Goal: Task Accomplishment & Management: Manage account settings

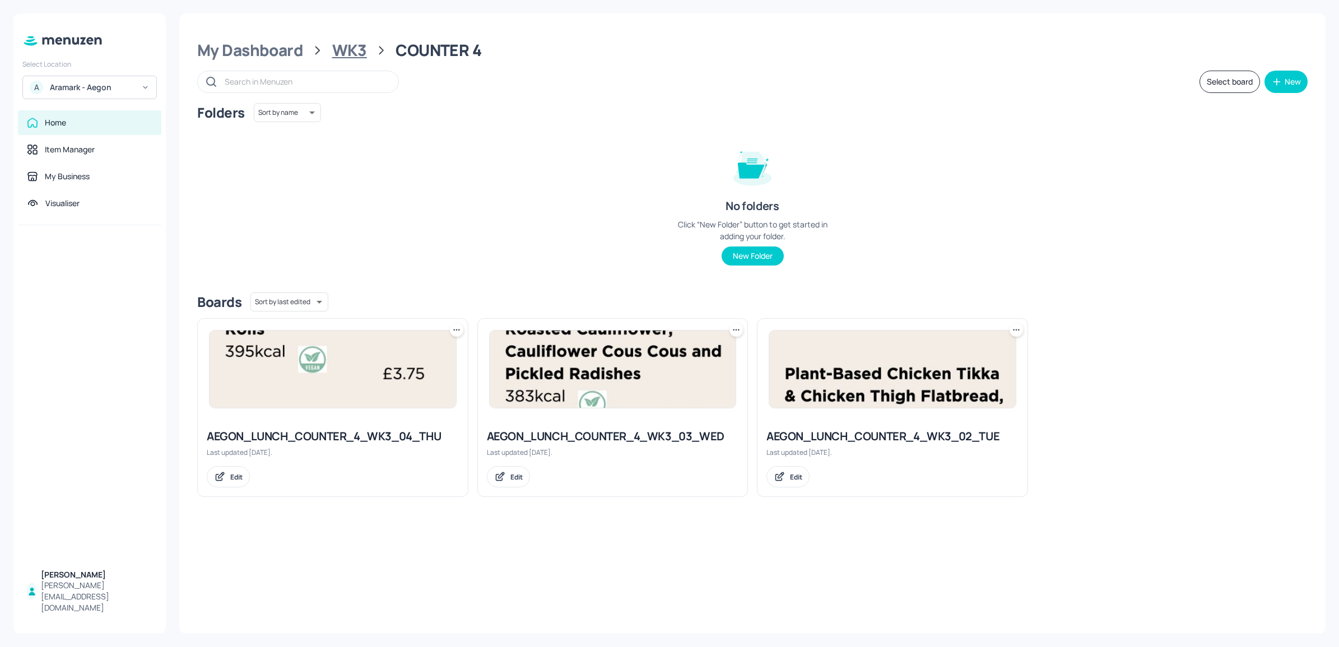
click at [360, 52] on div "WK3" at bounding box center [349, 50] width 35 height 20
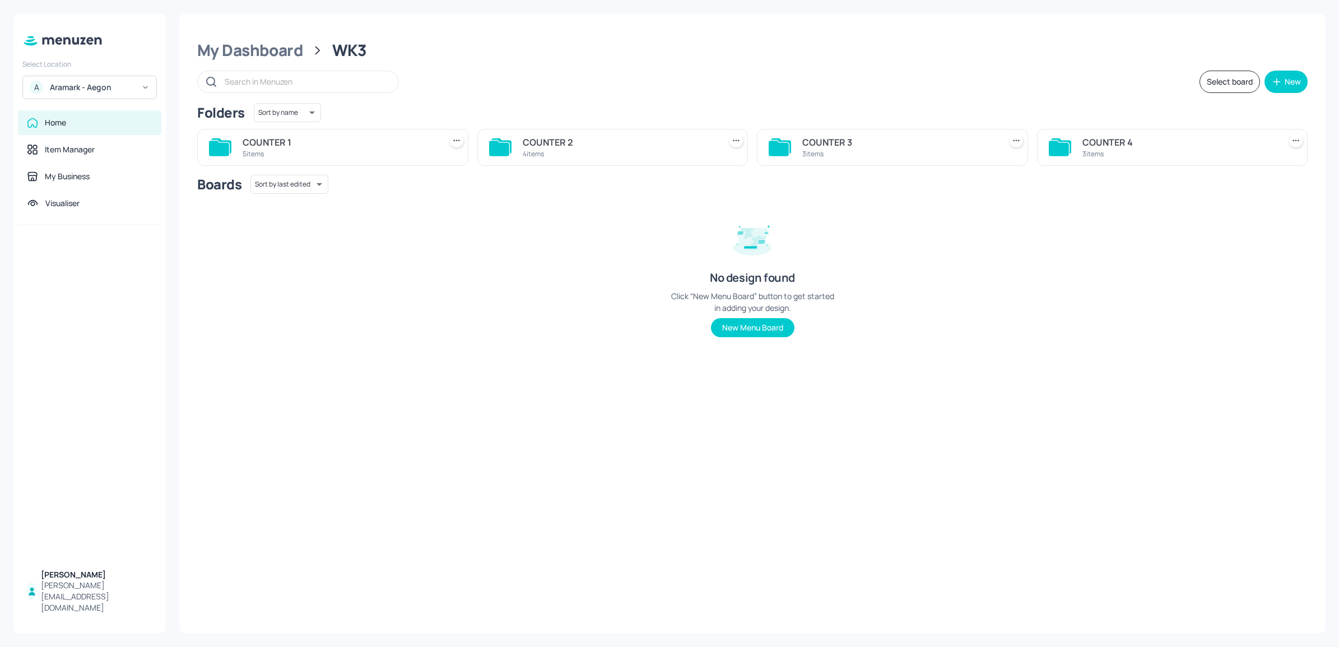
click at [324, 152] on div "5 items" at bounding box center [340, 154] width 194 height 10
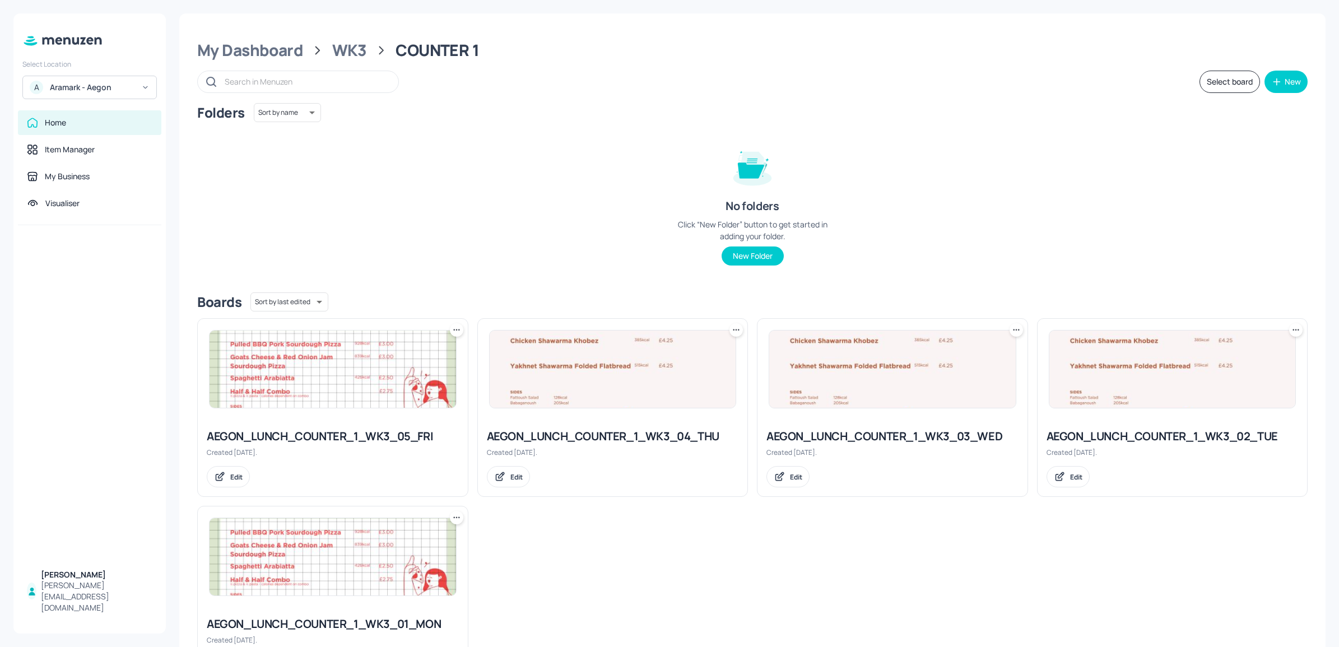
click at [913, 399] on img at bounding box center [892, 369] width 247 height 77
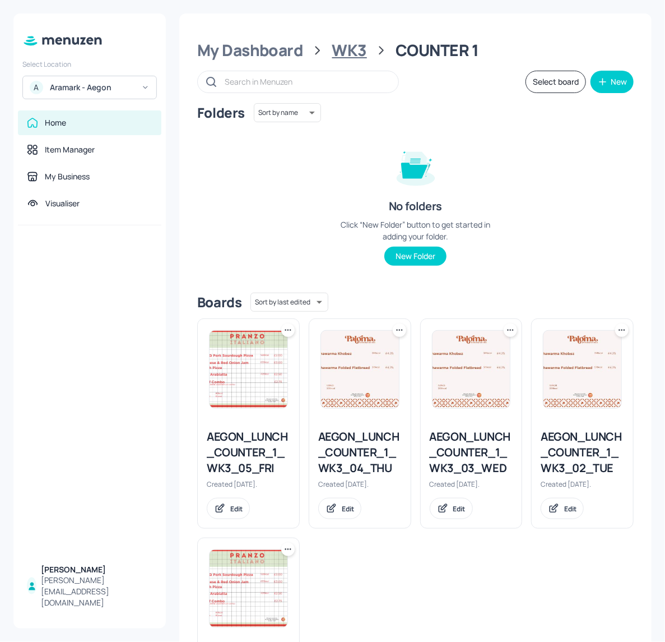
click at [332, 44] on div "WK3" at bounding box center [349, 50] width 35 height 20
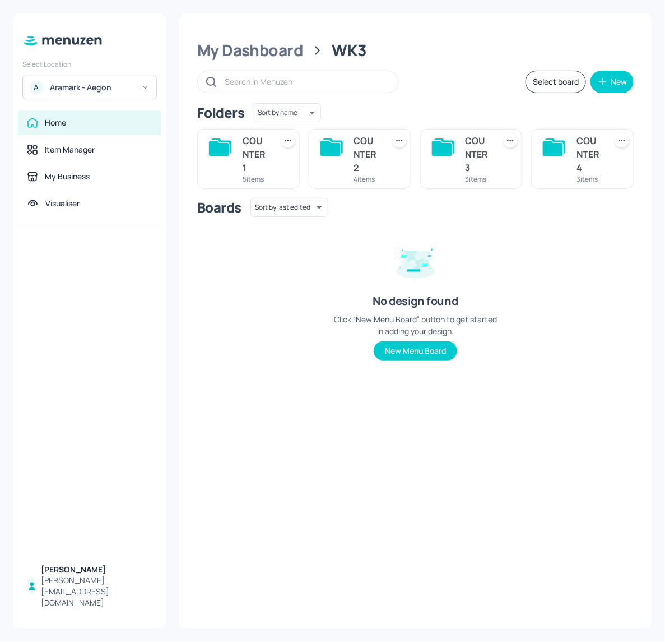
click at [362, 163] on div "COUNTER 2" at bounding box center [366, 154] width 25 height 40
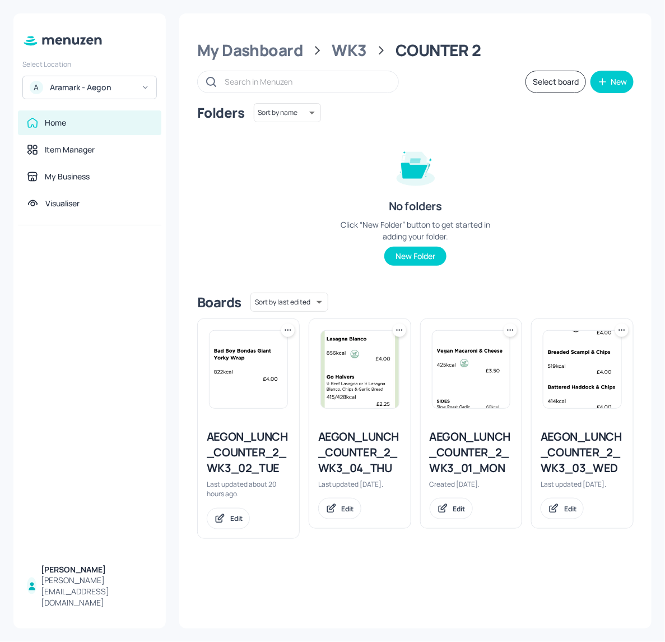
click at [592, 355] on img at bounding box center [582, 369] width 78 height 77
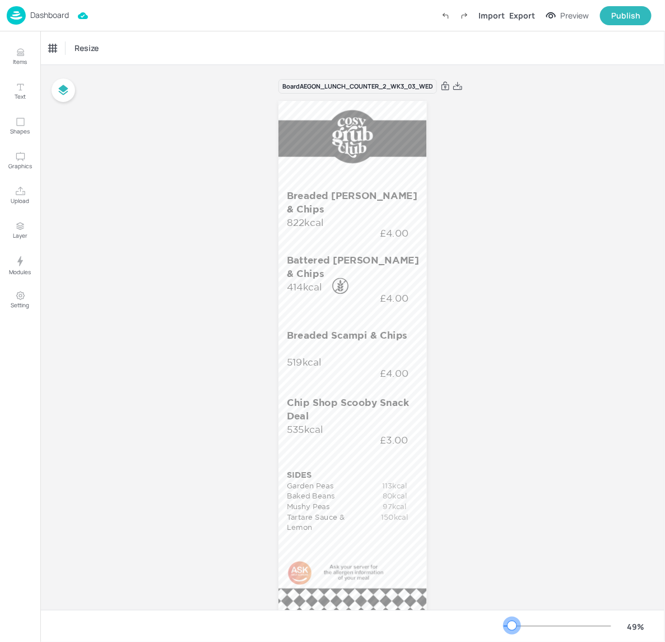
drag, startPoint x: 522, startPoint y: 628, endPoint x: 513, endPoint y: 626, distance: 9.6
click at [513, 626] on div at bounding box center [512, 625] width 9 height 9
click at [34, 4] on div "Dashboard Import Export Preview Publish" at bounding box center [329, 15] width 645 height 31
click at [48, 22] on div "Dashboard" at bounding box center [38, 15] width 62 height 18
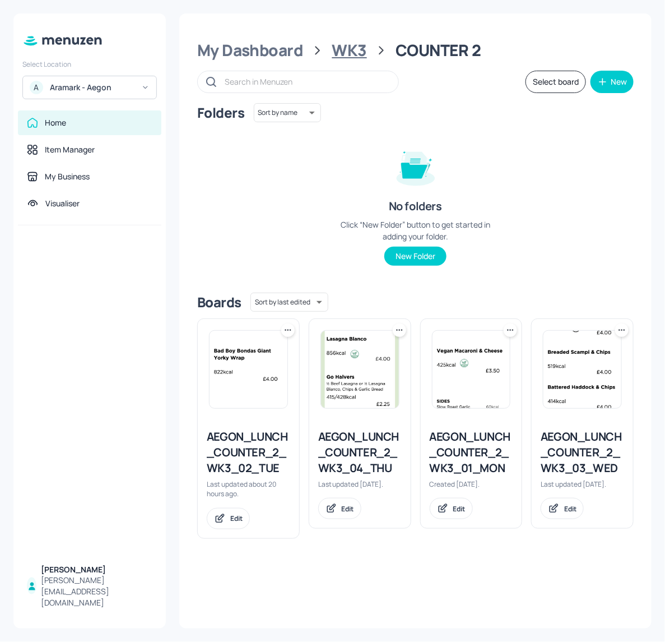
click at [352, 45] on div "WK3" at bounding box center [349, 50] width 35 height 20
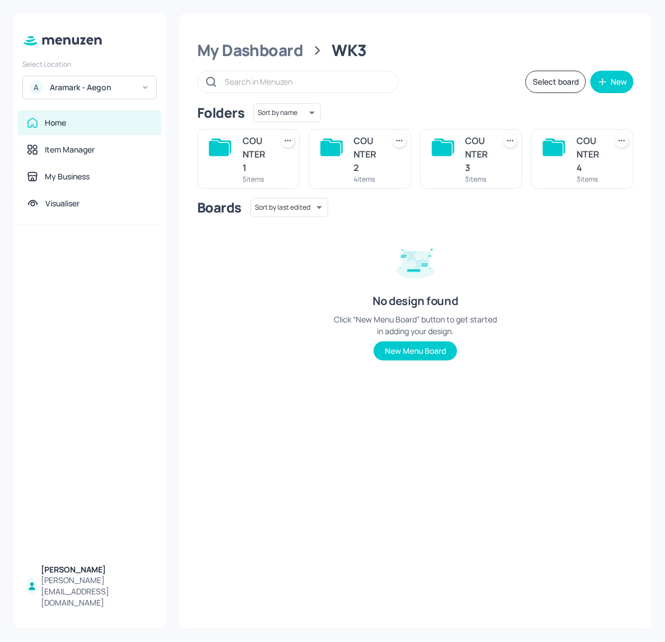
click at [466, 145] on div "COUNTER 3" at bounding box center [478, 154] width 25 height 40
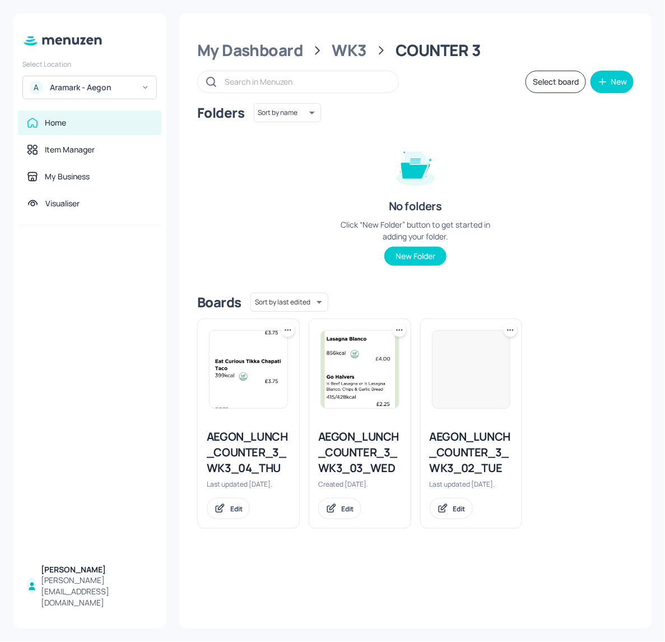
click at [377, 385] on img at bounding box center [360, 369] width 78 height 77
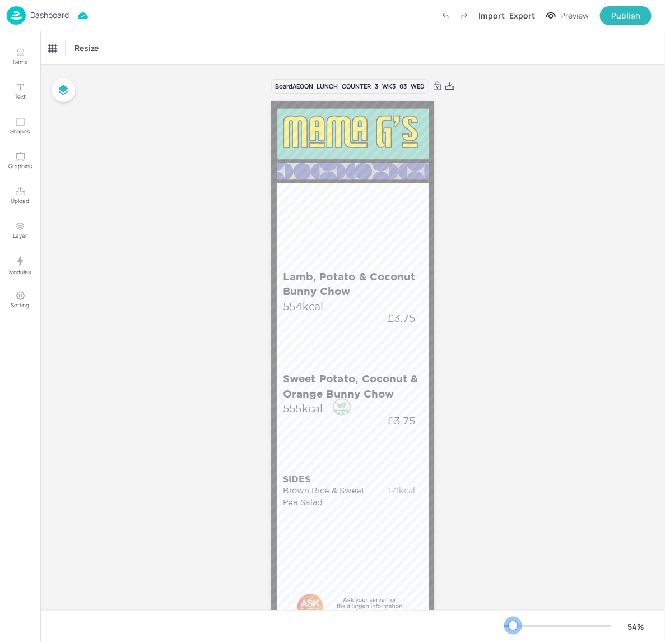
drag, startPoint x: 522, startPoint y: 626, endPoint x: 514, endPoint y: 625, distance: 8.0
click at [514, 625] on div at bounding box center [513, 625] width 9 height 9
click at [29, 17] on div "Dashboard" at bounding box center [38, 15] width 62 height 18
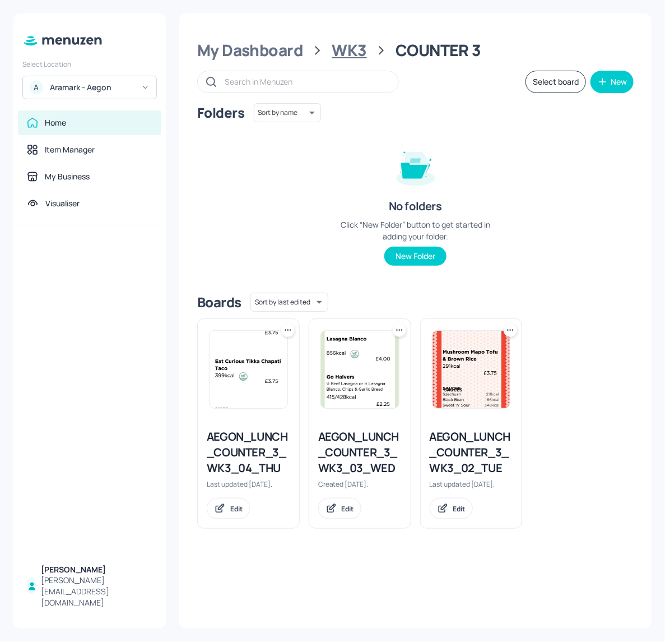
click at [360, 52] on div "WK3" at bounding box center [349, 50] width 35 height 20
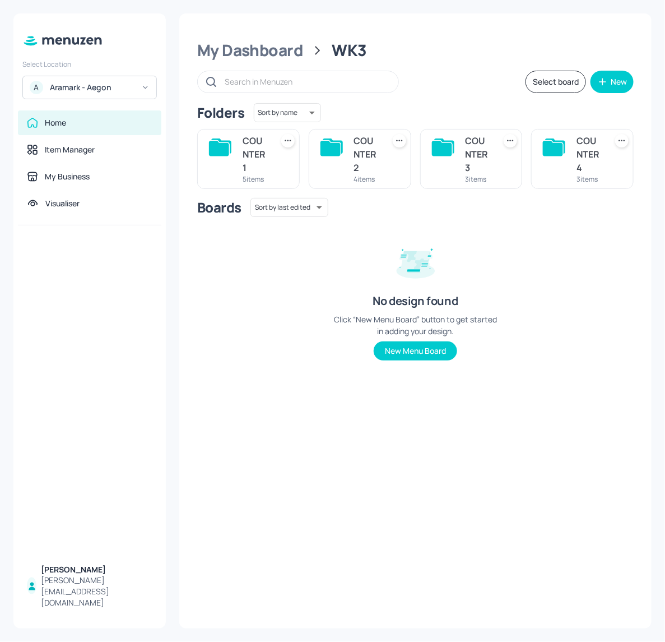
click at [584, 184] on div "3 items" at bounding box center [589, 179] width 25 height 10
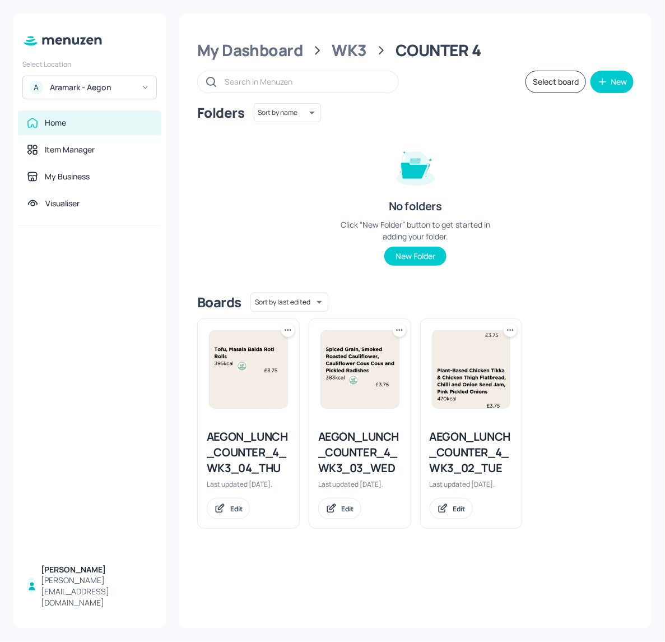
click at [370, 397] on img at bounding box center [360, 369] width 78 height 77
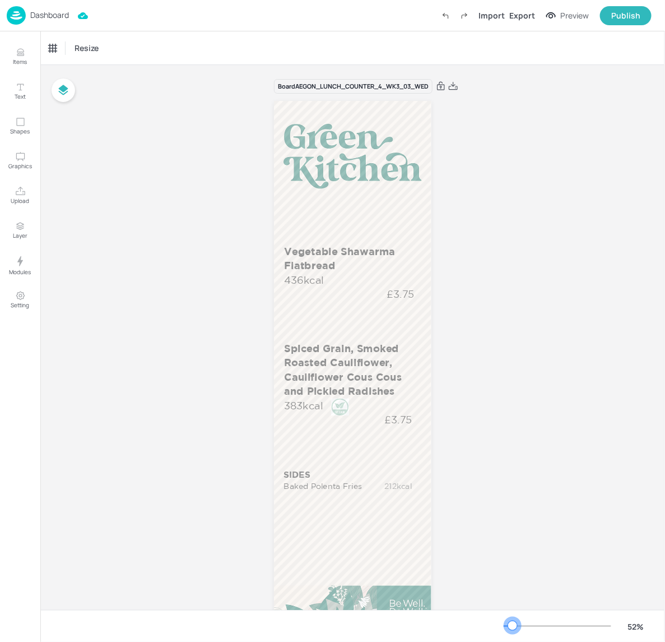
drag, startPoint x: 524, startPoint y: 621, endPoint x: 513, endPoint y: 625, distance: 11.9
click at [513, 625] on div at bounding box center [512, 625] width 9 height 9
click at [45, 17] on p "Dashboard" at bounding box center [49, 15] width 39 height 8
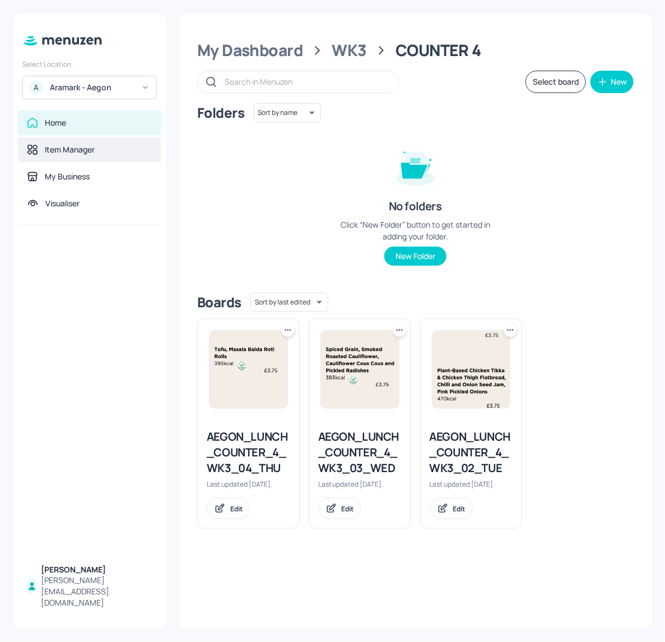
click at [69, 154] on div "Item Manager" at bounding box center [70, 149] width 50 height 11
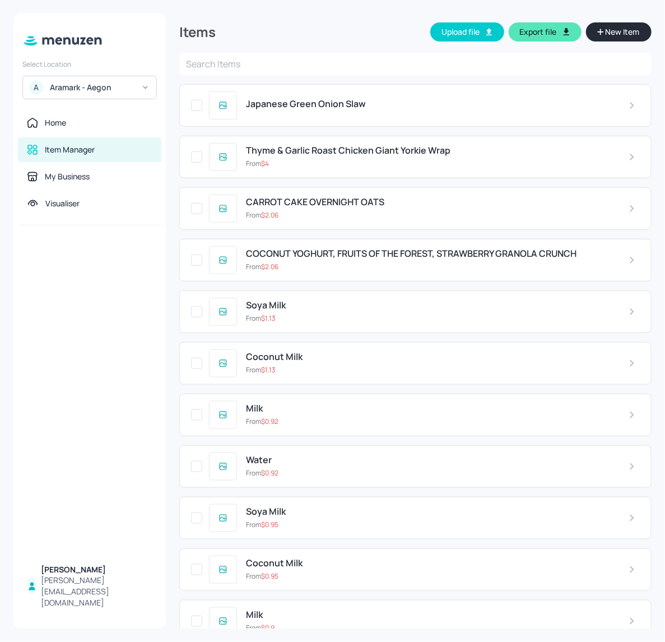
click at [286, 56] on input "text" at bounding box center [415, 64] width 472 height 22
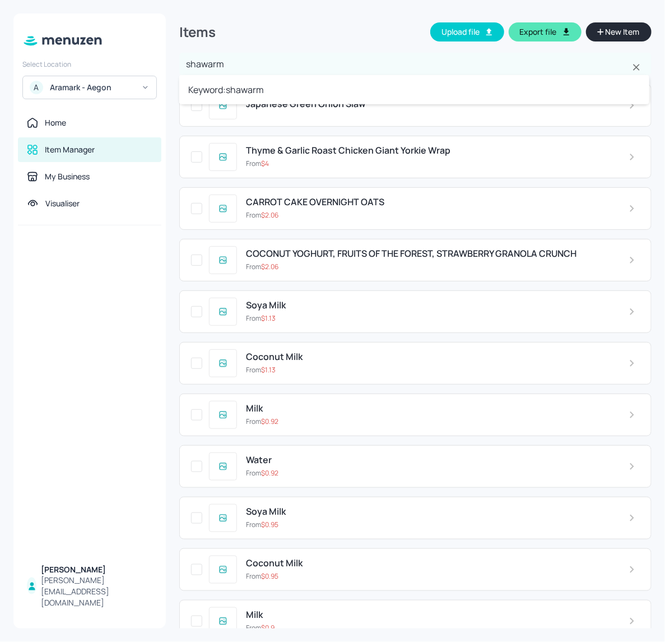
type input "shawarma"
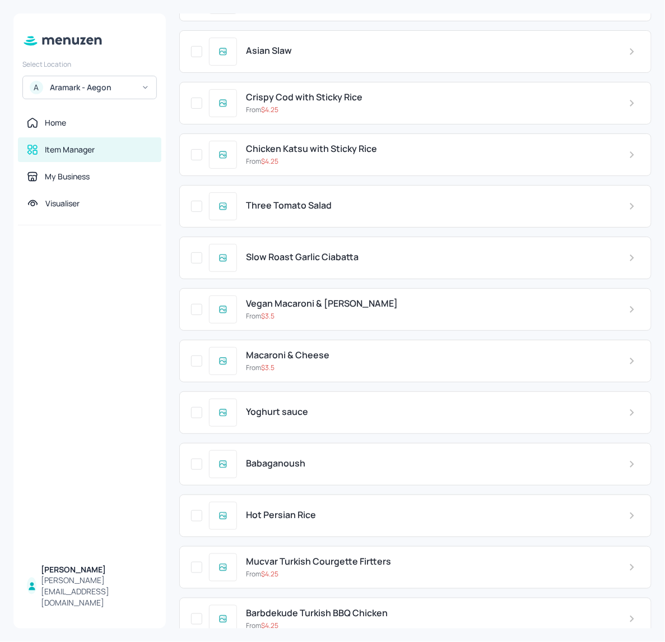
scroll to position [4362, 0]
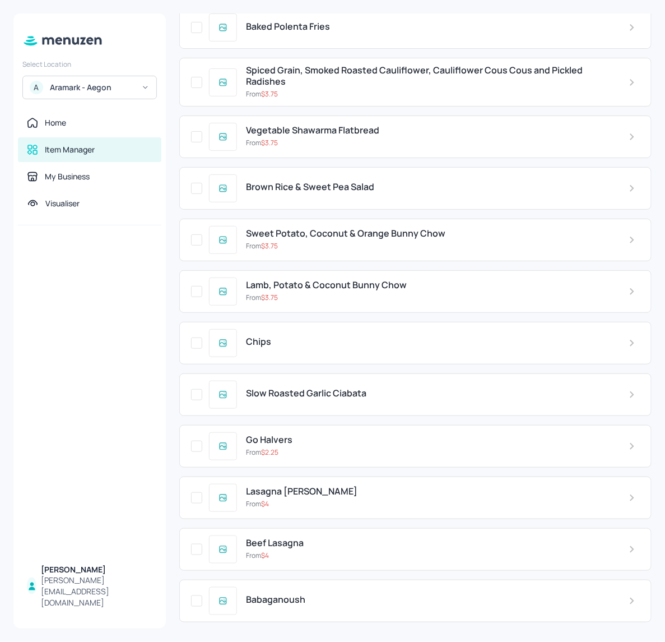
click at [426, 148] on div "From $ 3.75" at bounding box center [428, 143] width 365 height 10
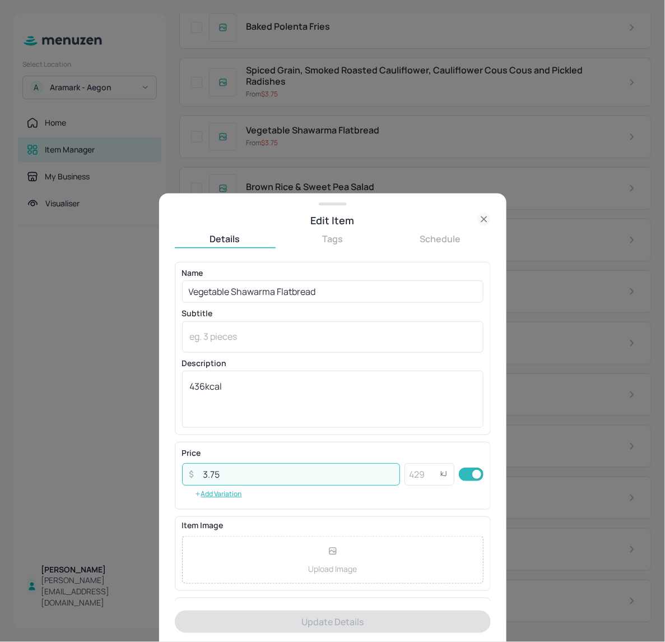
drag, startPoint x: 234, startPoint y: 474, endPoint x: 153, endPoint y: 445, distance: 86.1
click at [153, 445] on div "Edit Item Details Tags Schedule Name Vegetable Shawarma Flatbread ​ Subtitle x …" at bounding box center [332, 321] width 665 height 642
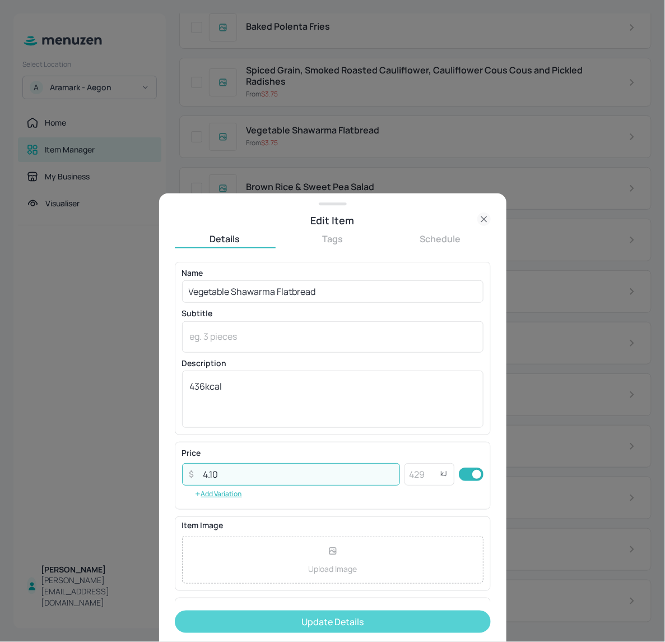
type input "4.10"
click at [283, 617] on button "Update Details" at bounding box center [333, 621] width 316 height 22
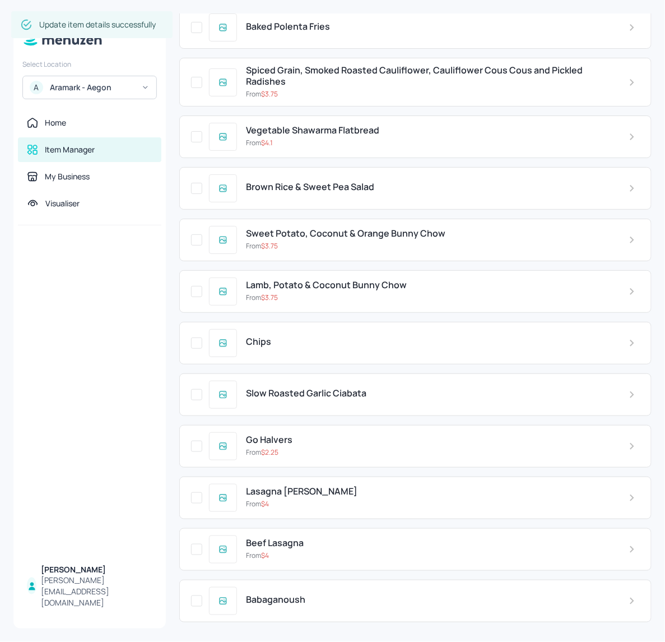
click at [317, 86] on span "Spiced Grain, Smoked Roasted Cauliflower, Cauliflower Cous Cous and Pickled Rad…" at bounding box center [428, 75] width 365 height 21
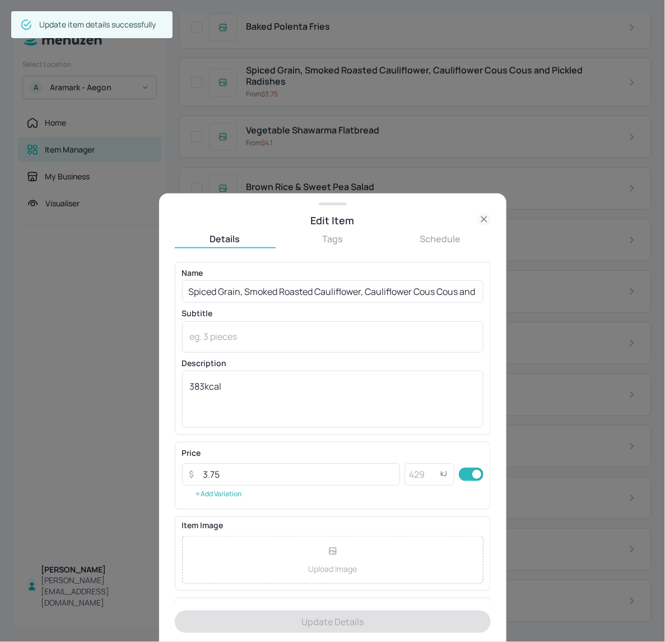
click at [216, 489] on button "Add Variation" at bounding box center [218, 493] width 72 height 17
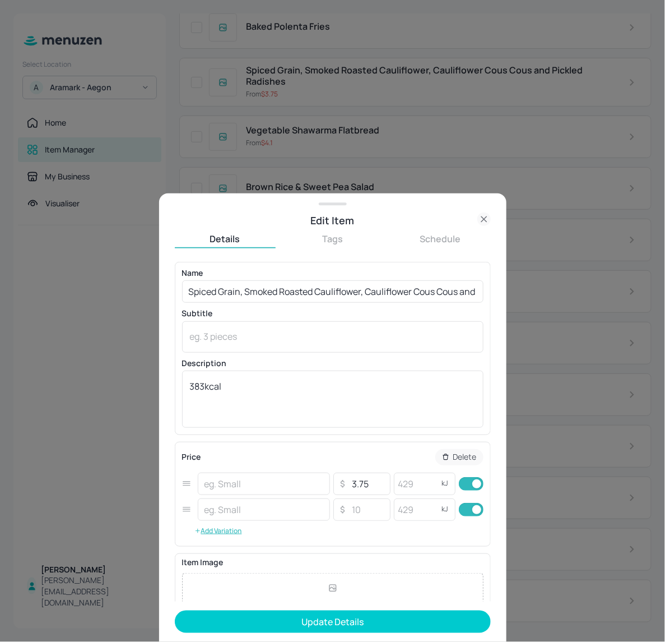
click at [486, 220] on icon at bounding box center [483, 218] width 13 height 13
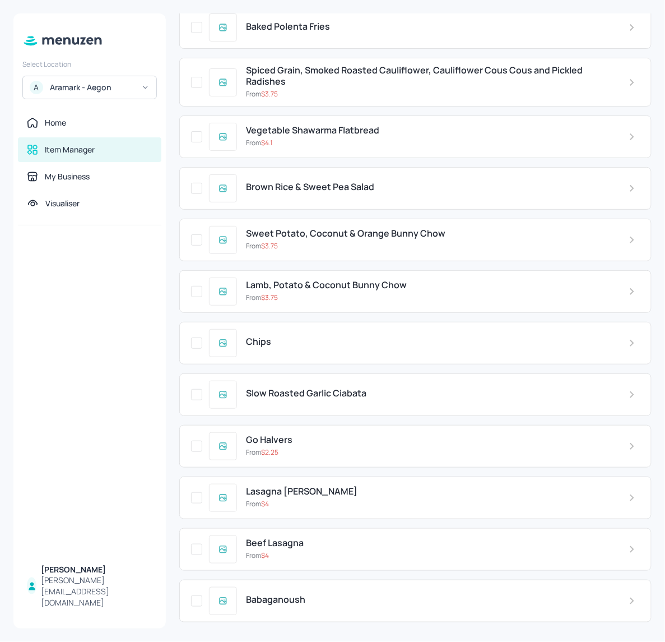
click at [356, 99] on div "Spiced Grain, Smoked Roasted Cauliflower, Cauliflower Cous Cous and Pickled Rad…" at bounding box center [428, 82] width 383 height 34
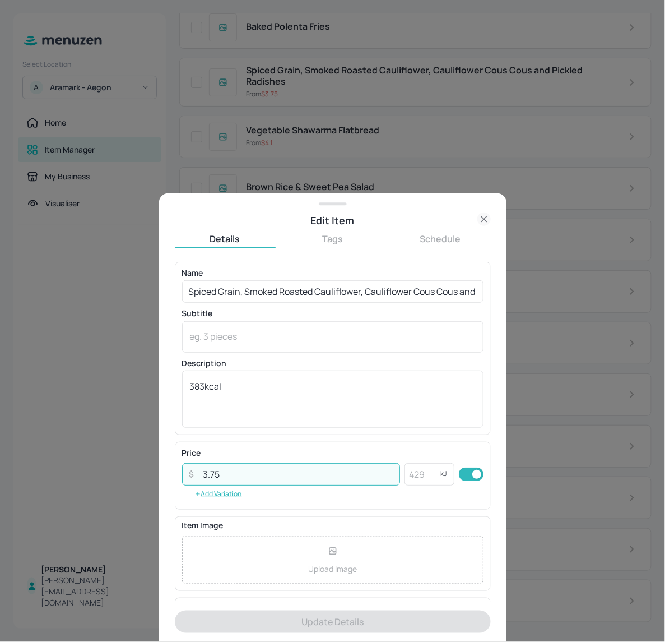
drag, startPoint x: 230, startPoint y: 480, endPoint x: 195, endPoint y: 471, distance: 36.6
click at [195, 476] on div "​ 3.75 ​" at bounding box center [291, 474] width 219 height 22
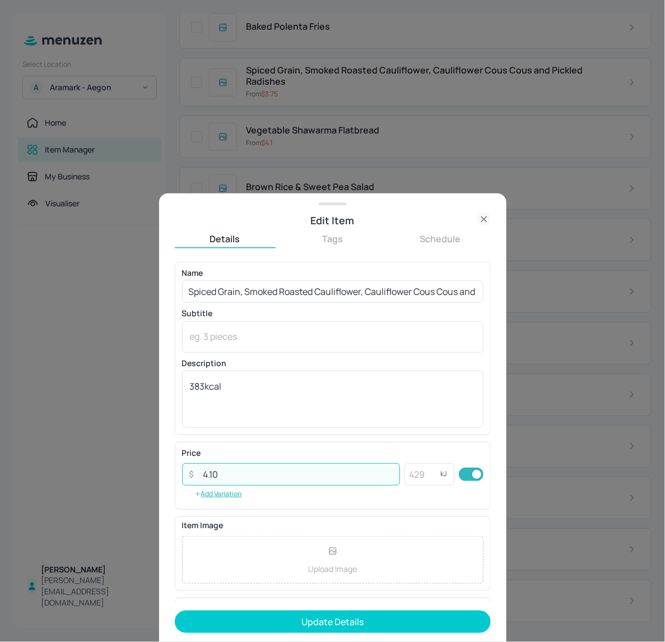
type input "4.10"
click at [249, 609] on form "Name Spiced Grain, Smoked Roasted Cauliflower, Cauliflower Cous Cous and Pickle…" at bounding box center [333, 452] width 316 height 380
click at [247, 634] on form "Name Spiced Grain, Smoked Roasted Cauliflower, Cauliflower Cous Cous and Pickle…" at bounding box center [333, 452] width 316 height 380
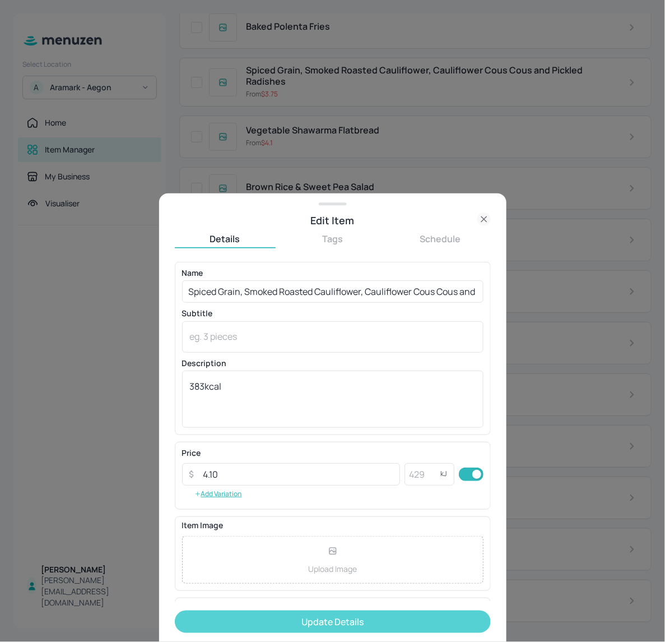
click at [245, 626] on button "Update Details" at bounding box center [333, 621] width 316 height 22
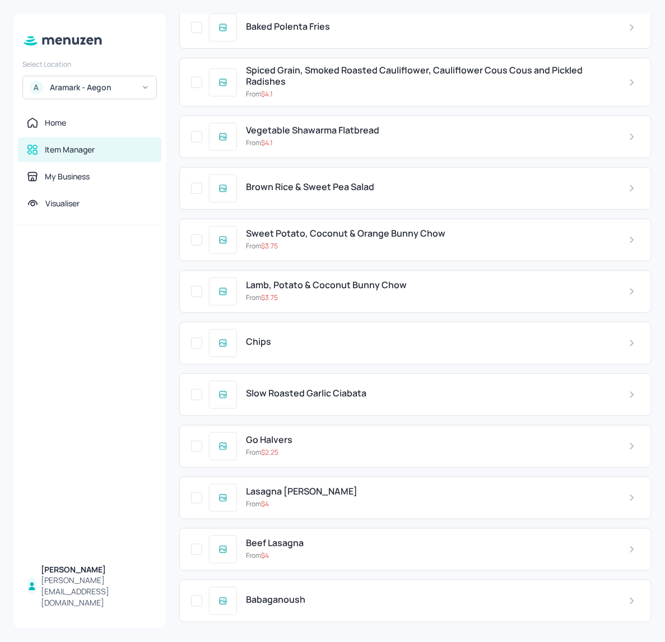
click at [290, 496] on span "Lasagna [PERSON_NAME]" at bounding box center [301, 491] width 111 height 11
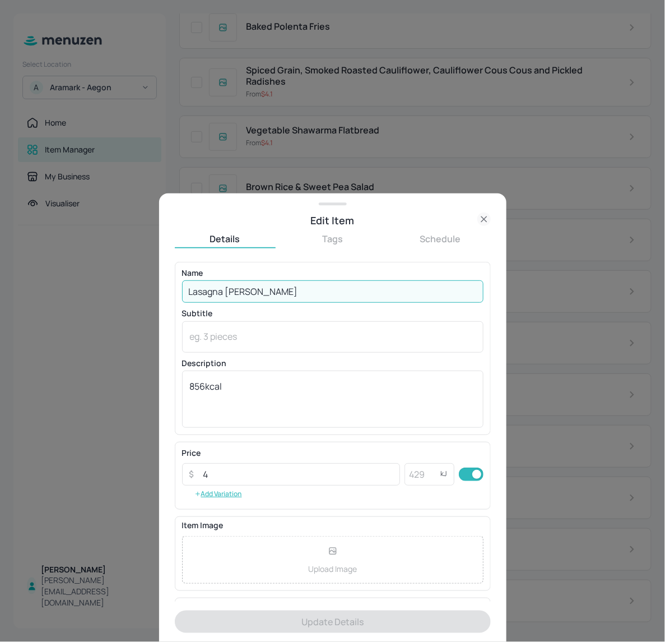
click at [220, 295] on input "Lasagna [PERSON_NAME]" at bounding box center [332, 291] width 301 height 22
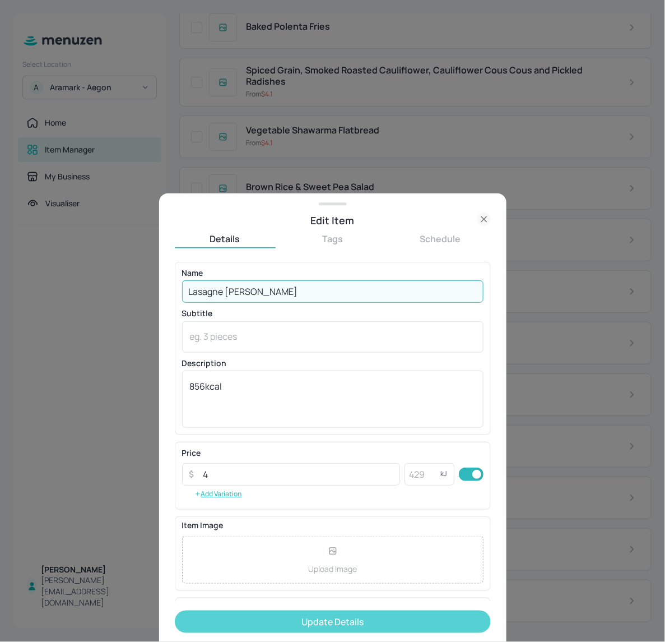
type input "Lasagne [PERSON_NAME]"
click at [301, 616] on button "Update Details" at bounding box center [333, 621] width 316 height 22
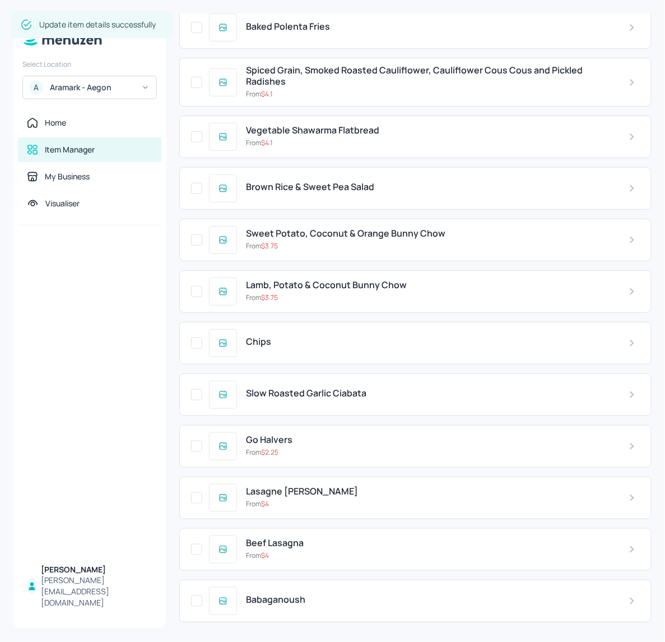
click at [298, 548] on span "Beef Lasagna" at bounding box center [275, 542] width 58 height 11
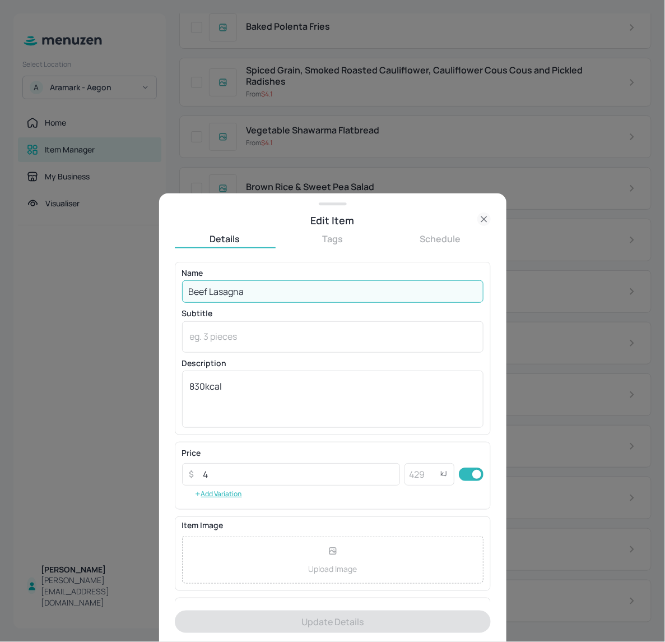
drag, startPoint x: 248, startPoint y: 292, endPoint x: 239, endPoint y: 290, distance: 9.2
click at [239, 290] on input "Beef Lasagna" at bounding box center [332, 291] width 301 height 22
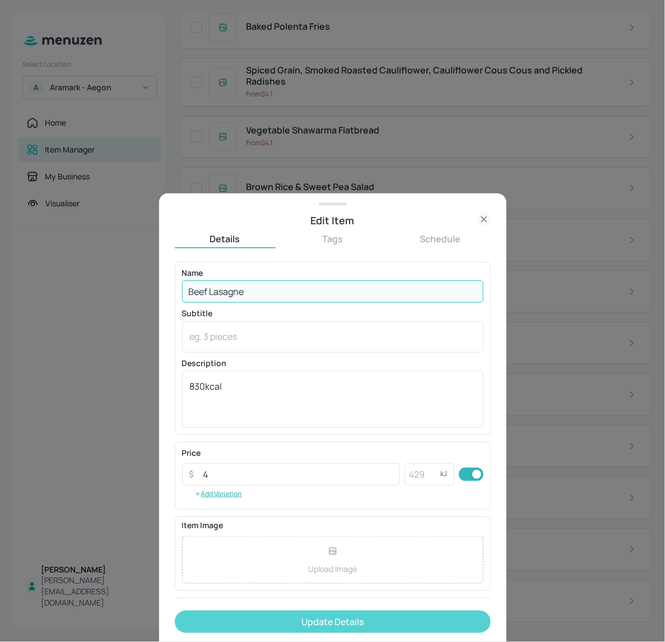
type input "Beef Lasagne"
click at [264, 619] on button "Update Details" at bounding box center [333, 621] width 316 height 22
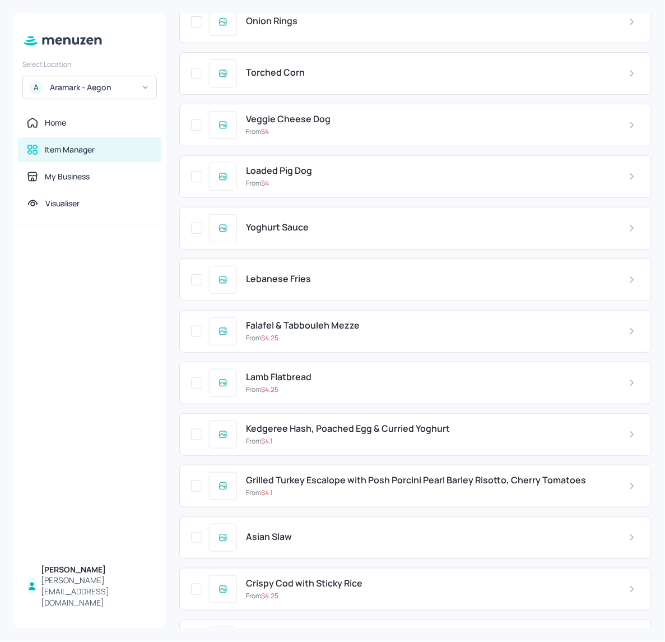
scroll to position [0, 0]
